Goal: Transaction & Acquisition: Purchase product/service

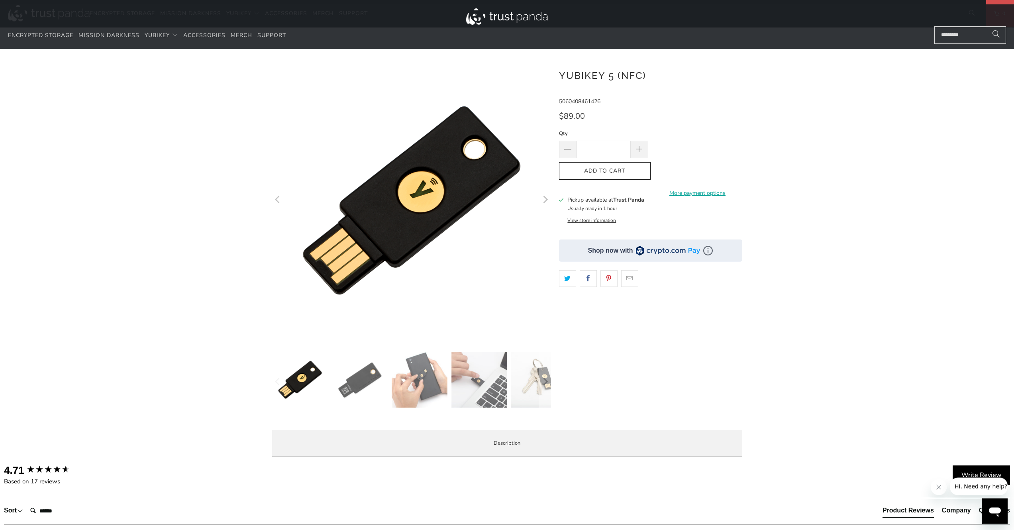
scroll to position [13, 0]
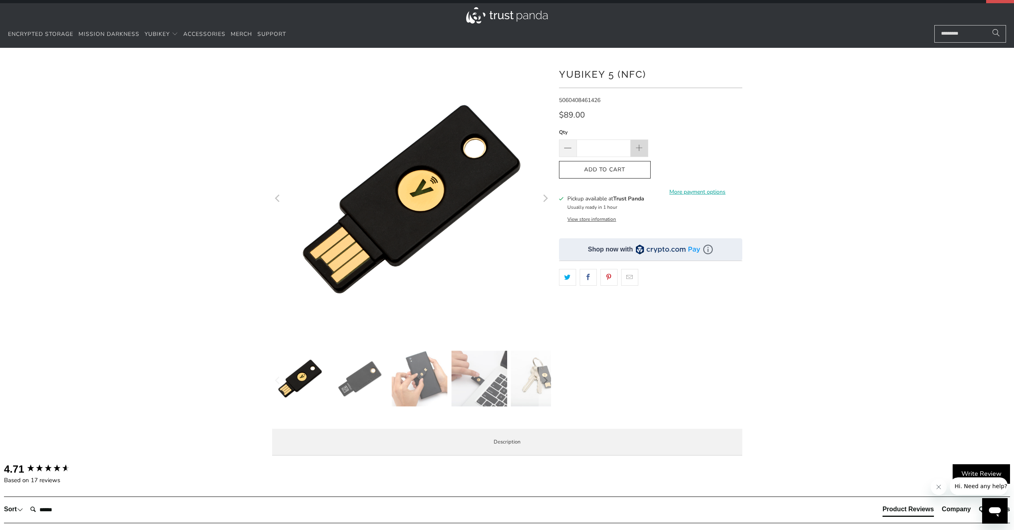
click at [647, 148] on span at bounding box center [640, 148] width 18 height 18
type input "*"
click at [612, 173] on span "Add to Cart" at bounding box center [604, 170] width 75 height 7
click at [612, 174] on div "Add to Cart More payment options This item is a recurring or deferred purchase.…" at bounding box center [650, 170] width 183 height 18
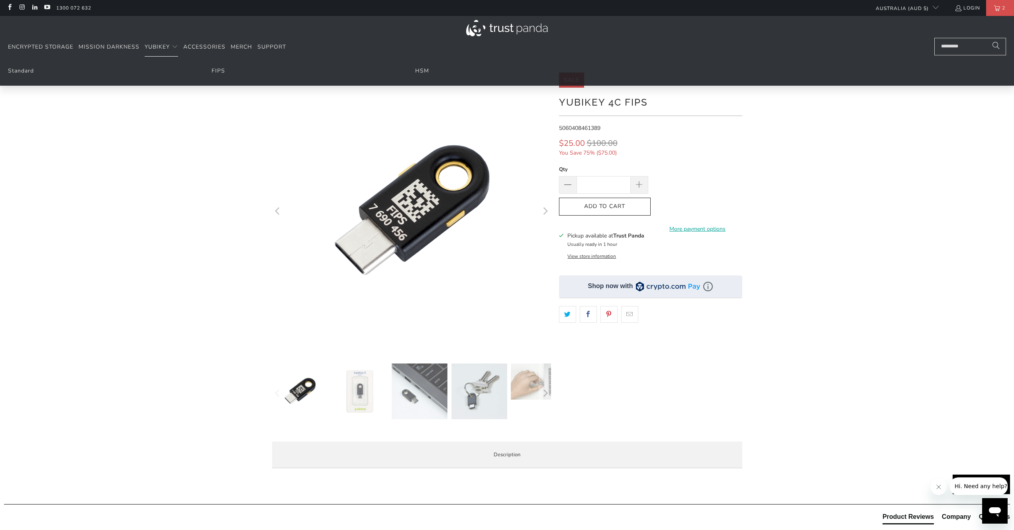
click at [24, 78] on ul "Standard FIPS HSM" at bounding box center [507, 73] width 1014 height 25
click at [25, 74] on link "Standard" at bounding box center [21, 71] width 26 height 8
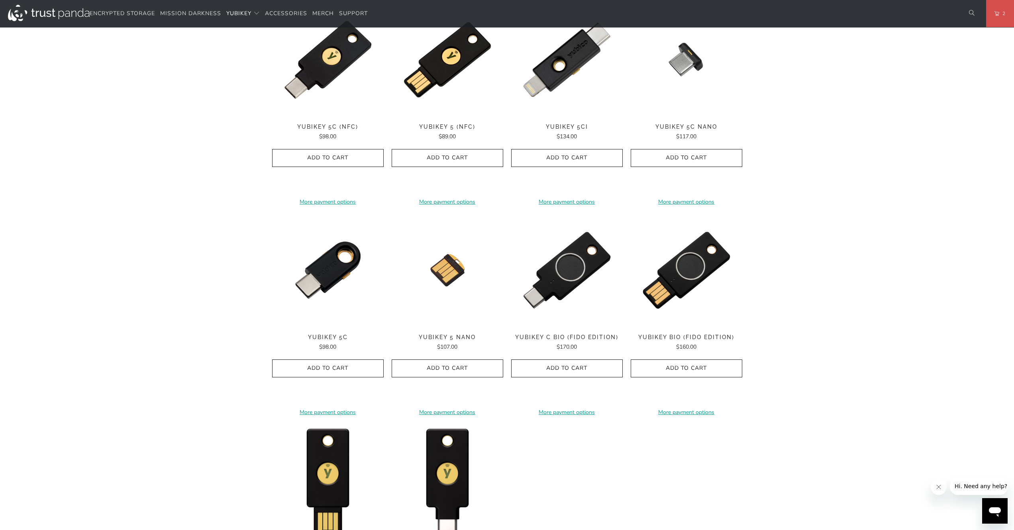
scroll to position [351, 0]
